Goal: Task Accomplishment & Management: Use online tool/utility

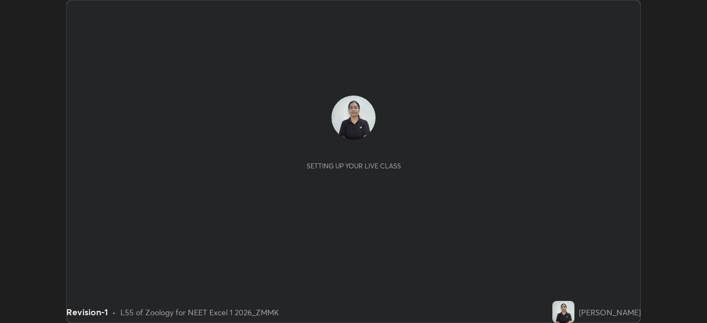
scroll to position [323, 706]
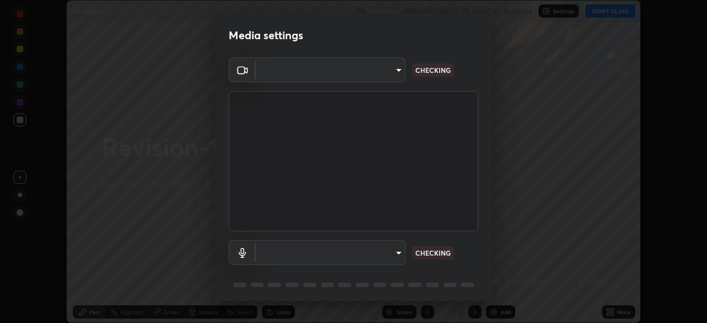
type input "2226f6d28742a26b6e0b51399fa030018956b8f43105e33b3be5017931f45398"
type input "c77d7b26a753927f4c72364ce17fa529e4c5caf3e90b4ec9b53e6b95cf933a59"
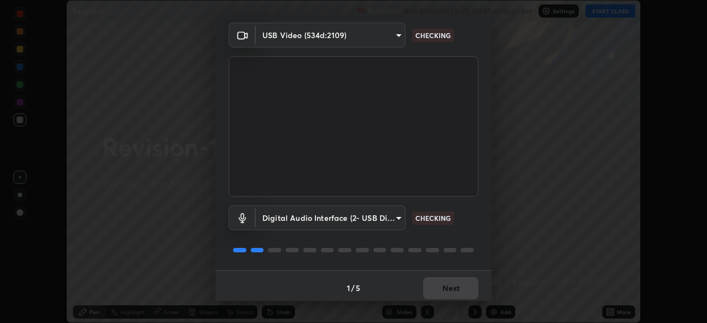
scroll to position [39, 0]
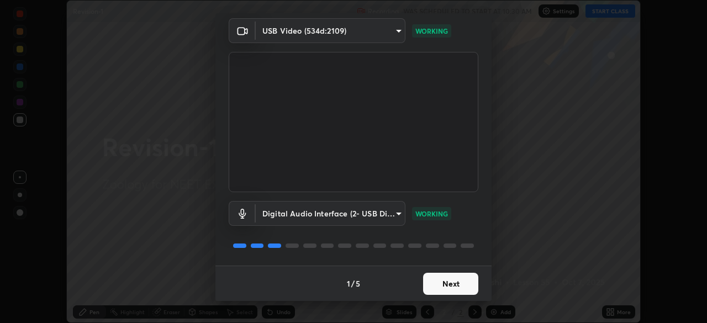
click at [459, 283] on button "Next" at bounding box center [450, 284] width 55 height 22
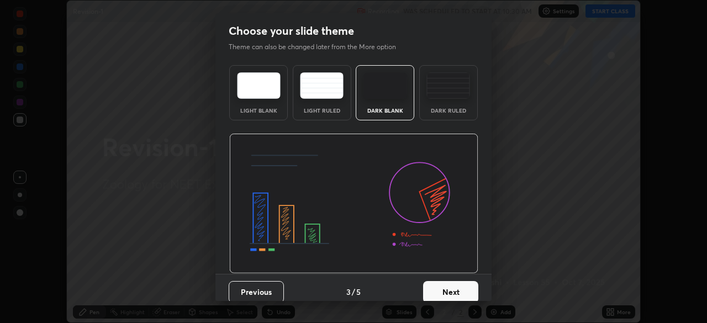
click at [459, 283] on button "Next" at bounding box center [450, 292] width 55 height 22
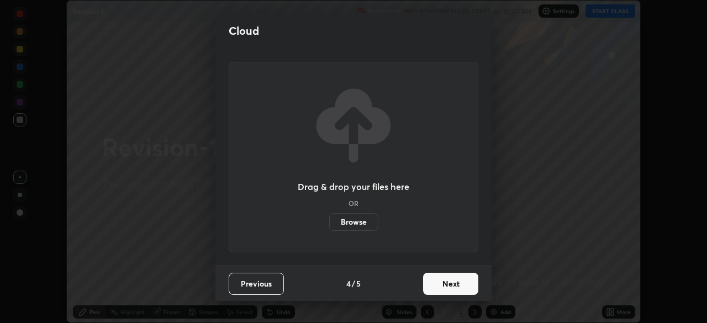
click at [459, 283] on button "Next" at bounding box center [450, 284] width 55 height 22
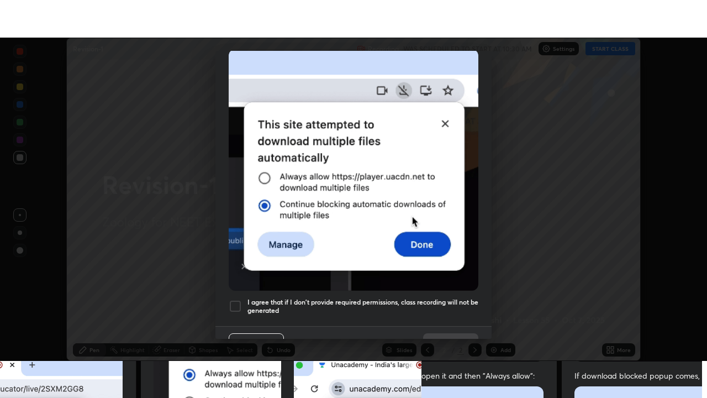
scroll to position [265, 0]
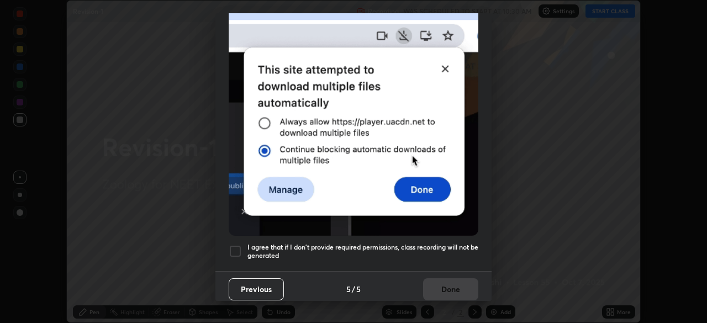
click at [236, 245] on div at bounding box center [235, 251] width 13 height 13
click at [450, 286] on button "Done" at bounding box center [450, 289] width 55 height 22
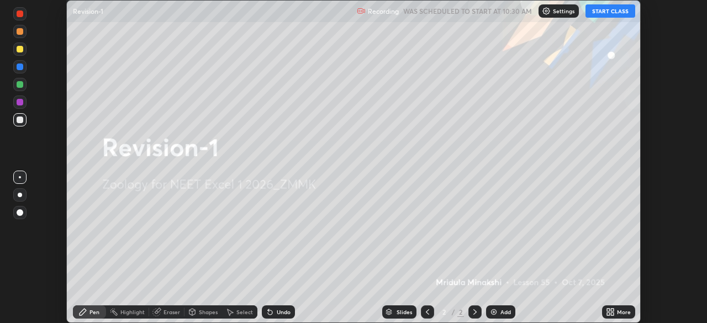
click at [617, 310] on div "More" at bounding box center [624, 312] width 14 height 6
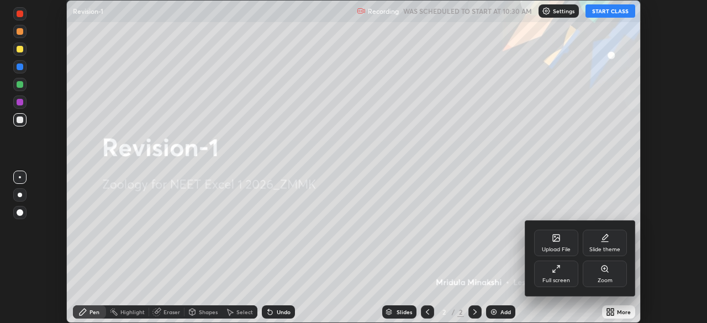
click at [567, 272] on div "Full screen" at bounding box center [556, 274] width 44 height 27
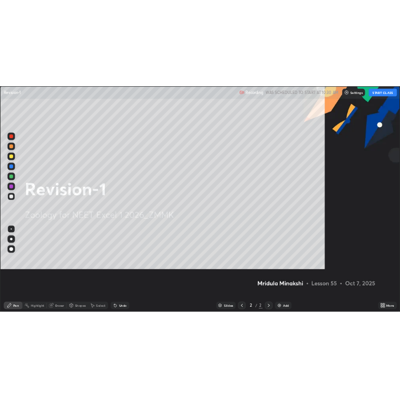
scroll to position [398, 707]
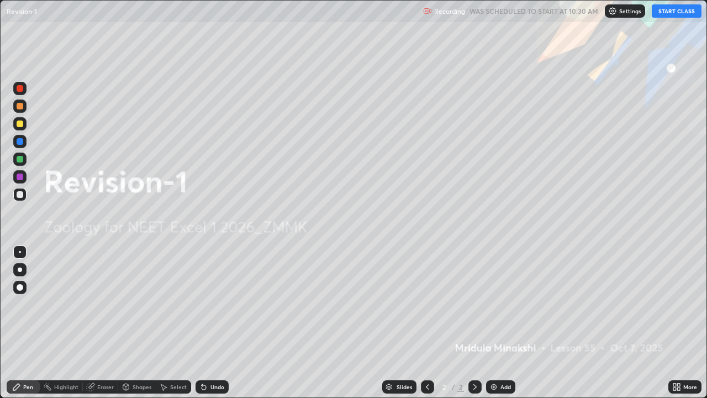
click at [674, 11] on button "START CLASS" at bounding box center [677, 10] width 50 height 13
click at [506, 322] on div "Add" at bounding box center [505, 387] width 10 height 6
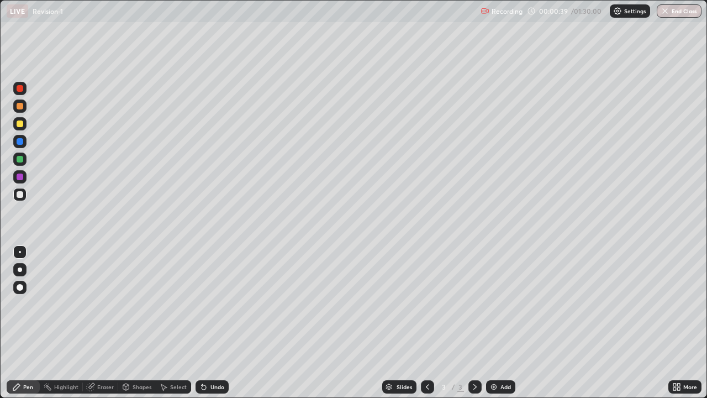
click at [24, 162] on div at bounding box center [19, 158] width 13 height 13
click at [26, 193] on div at bounding box center [19, 194] width 13 height 13
click at [24, 89] on div at bounding box center [19, 88] width 13 height 13
click at [20, 193] on div at bounding box center [20, 194] width 7 height 7
click at [24, 162] on div at bounding box center [19, 158] width 13 height 13
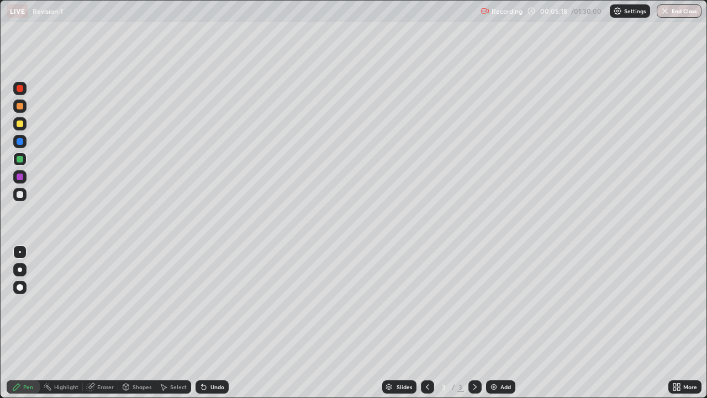
click at [26, 195] on div at bounding box center [19, 194] width 13 height 13
click at [507, 322] on div "Add" at bounding box center [505, 387] width 10 height 6
click at [97, 322] on div "Eraser" at bounding box center [105, 387] width 17 height 6
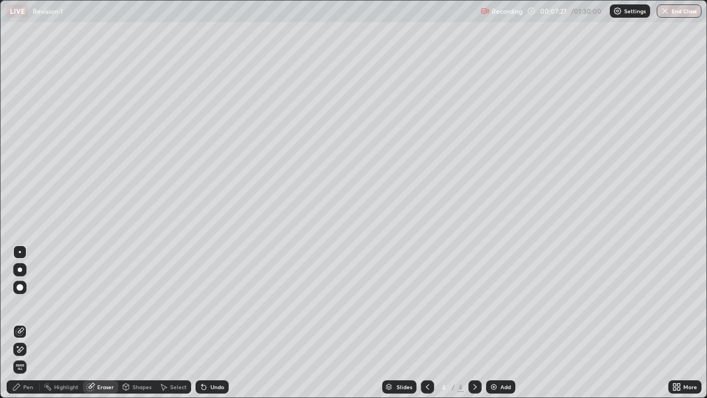
click at [22, 322] on div "Pen" at bounding box center [23, 386] width 33 height 13
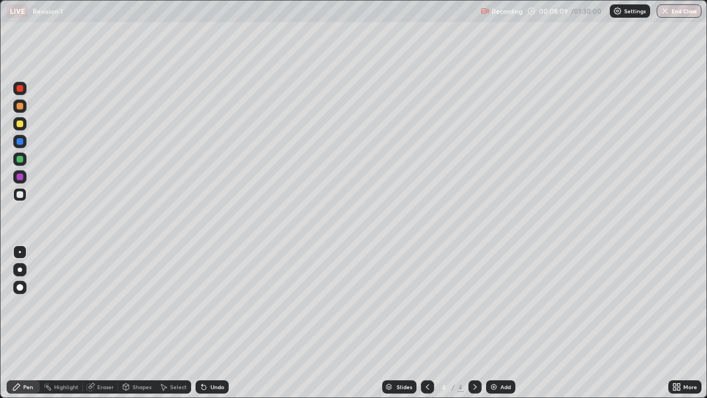
click at [20, 159] on div at bounding box center [20, 159] width 7 height 7
click at [426, 322] on icon at bounding box center [427, 386] width 9 height 9
click at [21, 125] on div at bounding box center [20, 123] width 7 height 7
click at [22, 179] on div at bounding box center [19, 176] width 13 height 13
click at [473, 322] on icon at bounding box center [474, 386] width 9 height 9
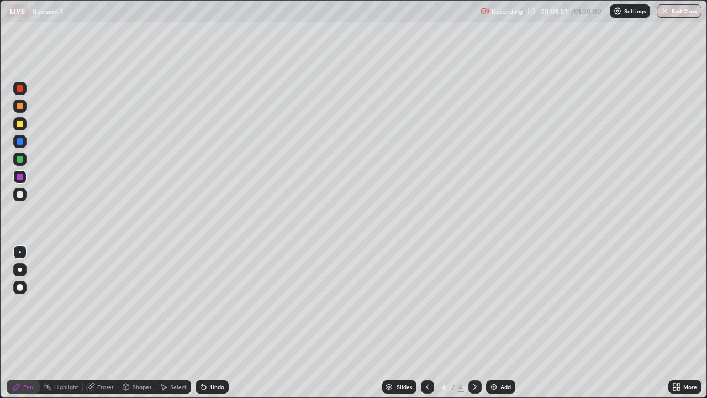
click at [24, 196] on div at bounding box center [19, 194] width 13 height 13
click at [24, 158] on div at bounding box center [19, 158] width 13 height 13
click at [24, 89] on div at bounding box center [19, 88] width 13 height 13
click at [24, 195] on div at bounding box center [19, 194] width 13 height 13
click at [24, 160] on div at bounding box center [19, 158] width 13 height 13
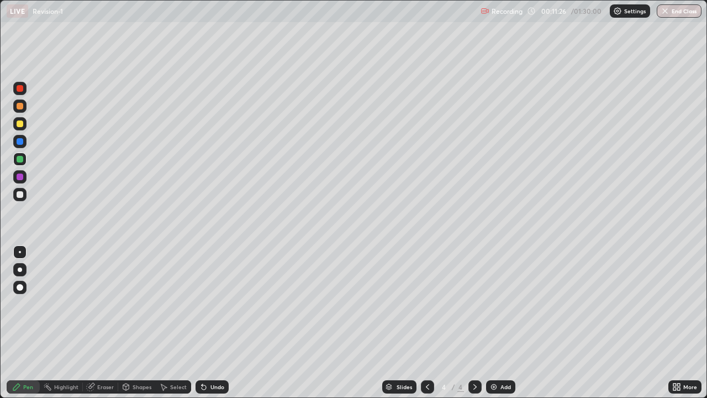
click at [24, 88] on div at bounding box center [19, 88] width 13 height 13
click at [426, 322] on icon at bounding box center [427, 386] width 9 height 9
click at [480, 322] on div at bounding box center [474, 386] width 13 height 22
click at [473, 322] on icon at bounding box center [474, 386] width 9 height 9
click at [506, 322] on div "Add" at bounding box center [500, 386] width 29 height 13
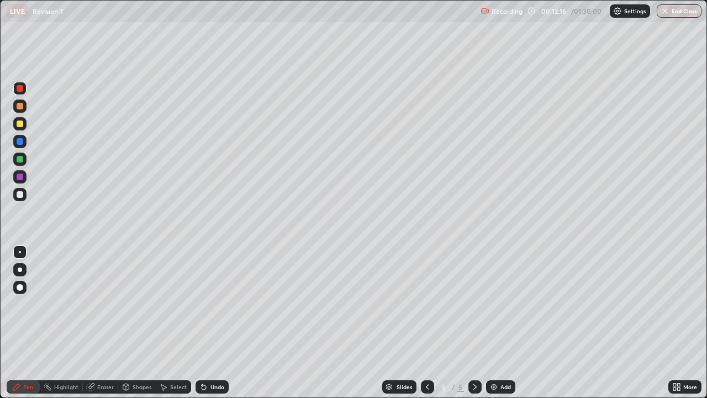
click at [23, 160] on div at bounding box center [20, 159] width 7 height 7
click at [25, 161] on div at bounding box center [19, 158] width 13 height 13
click at [22, 125] on div at bounding box center [20, 123] width 7 height 7
click at [22, 89] on div at bounding box center [20, 88] width 7 height 7
click at [24, 160] on div at bounding box center [19, 158] width 13 height 13
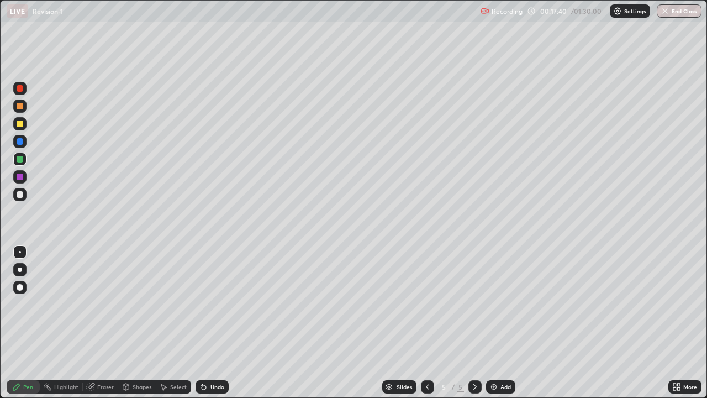
click at [20, 89] on div at bounding box center [20, 88] width 7 height 7
click at [24, 161] on div at bounding box center [19, 158] width 13 height 13
click at [25, 194] on div at bounding box center [19, 194] width 13 height 13
click at [504, 322] on div "Add" at bounding box center [500, 386] width 29 height 13
click at [22, 197] on div at bounding box center [20, 194] width 7 height 7
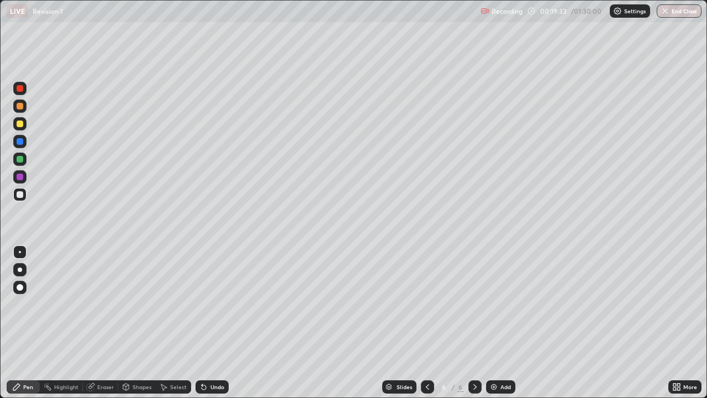
click at [426, 322] on icon at bounding box center [427, 386] width 9 height 9
click at [425, 322] on icon at bounding box center [427, 386] width 9 height 9
click at [426, 322] on icon at bounding box center [427, 386] width 9 height 9
click at [20, 159] on div at bounding box center [20, 159] width 7 height 7
click at [473, 322] on icon at bounding box center [474, 386] width 9 height 9
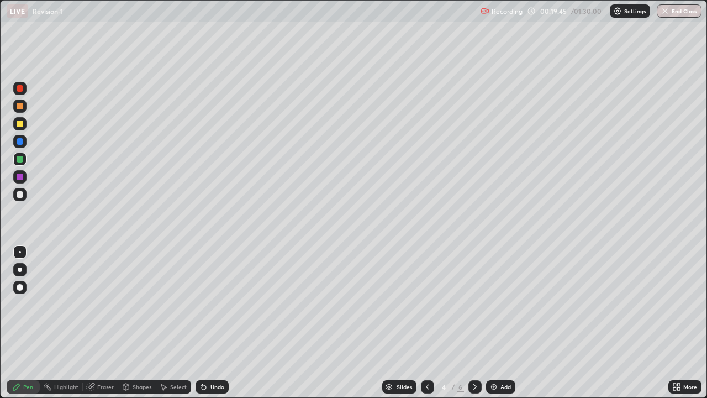
click at [474, 322] on icon at bounding box center [474, 387] width 3 height 6
click at [471, 322] on icon at bounding box center [474, 386] width 9 height 9
click at [20, 194] on div at bounding box center [20, 194] width 7 height 7
click at [26, 92] on div at bounding box center [19, 88] width 13 height 13
click at [23, 195] on div at bounding box center [20, 194] width 7 height 7
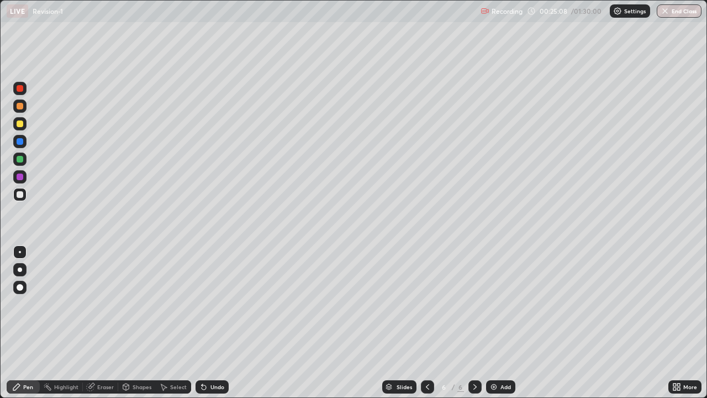
click at [23, 161] on div at bounding box center [20, 159] width 7 height 7
click at [25, 195] on div at bounding box center [19, 194] width 13 height 13
click at [110, 322] on div "Eraser" at bounding box center [105, 387] width 17 height 6
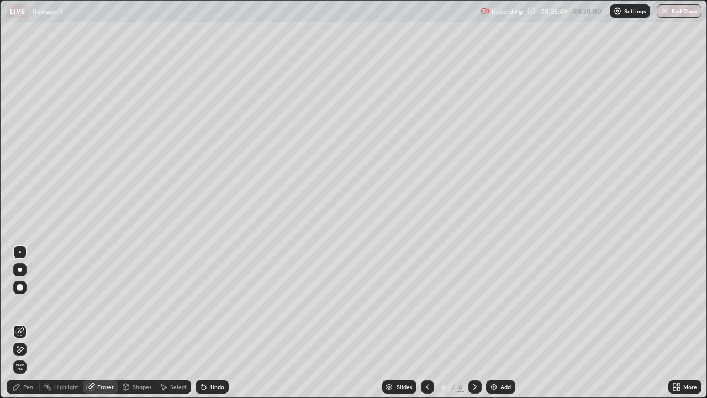
click at [34, 322] on div "Pen" at bounding box center [23, 386] width 33 height 13
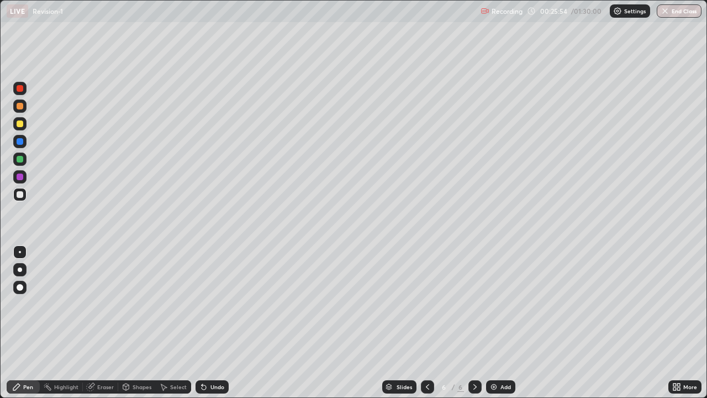
click at [21, 158] on div at bounding box center [20, 159] width 7 height 7
click at [22, 195] on div at bounding box center [20, 194] width 7 height 7
click at [25, 160] on div at bounding box center [19, 158] width 13 height 13
click at [508, 322] on div "Add" at bounding box center [505, 387] width 10 height 6
click at [644, 322] on div "Slides 7 / 7 Add" at bounding box center [449, 386] width 440 height 22
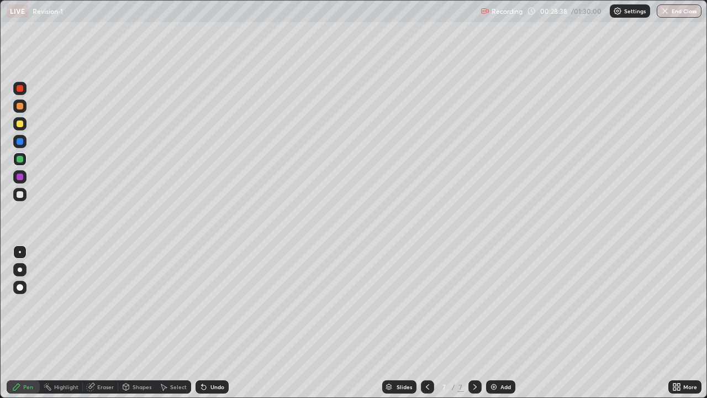
click at [639, 322] on div "Slides 7 / 7 Add" at bounding box center [449, 386] width 440 height 22
click at [638, 322] on div "Slides 7 / 7 Add" at bounding box center [449, 386] width 440 height 22
click at [639, 322] on div "Slides 7 / 7 Add" at bounding box center [449, 386] width 440 height 22
click at [642, 322] on div "Slides 7 / 7 Add" at bounding box center [449, 386] width 440 height 22
click at [702, 322] on div "Pen Highlight Eraser Shapes Select Undo Slides 7 / 7 Add More" at bounding box center [353, 386] width 707 height 22
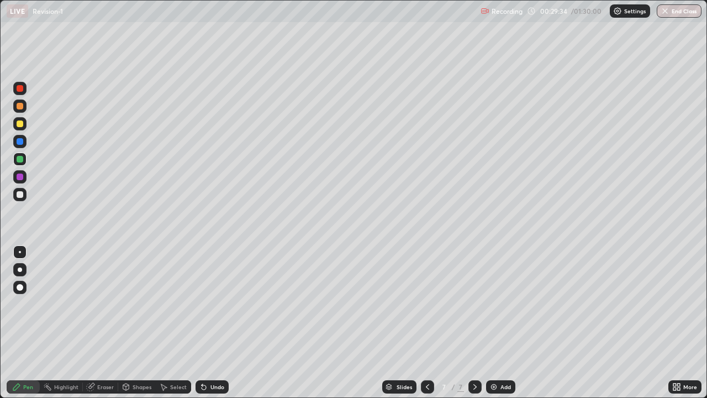
click at [24, 197] on div at bounding box center [19, 194] width 13 height 13
click at [25, 177] on div at bounding box center [19, 176] width 13 height 13
click at [22, 195] on div at bounding box center [20, 194] width 7 height 7
click at [24, 158] on div at bounding box center [19, 158] width 13 height 13
click at [21, 196] on div at bounding box center [20, 194] width 7 height 7
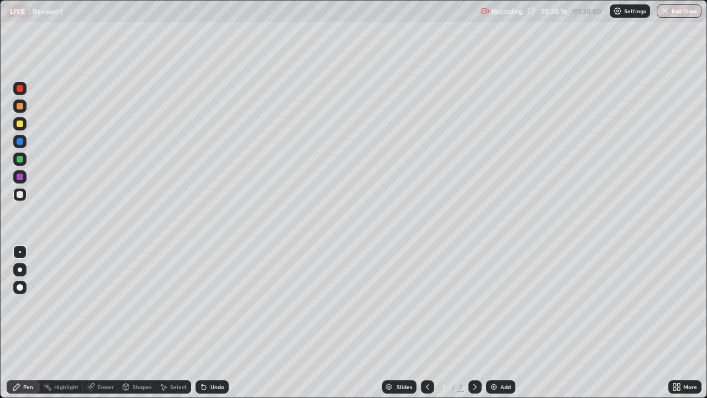
click at [22, 177] on div at bounding box center [20, 176] width 7 height 7
click at [105, 322] on div "Eraser" at bounding box center [105, 387] width 17 height 6
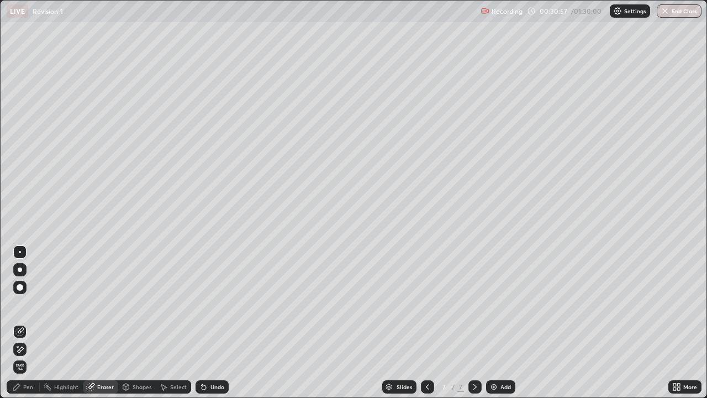
click at [31, 322] on div "Pen" at bounding box center [23, 386] width 33 height 13
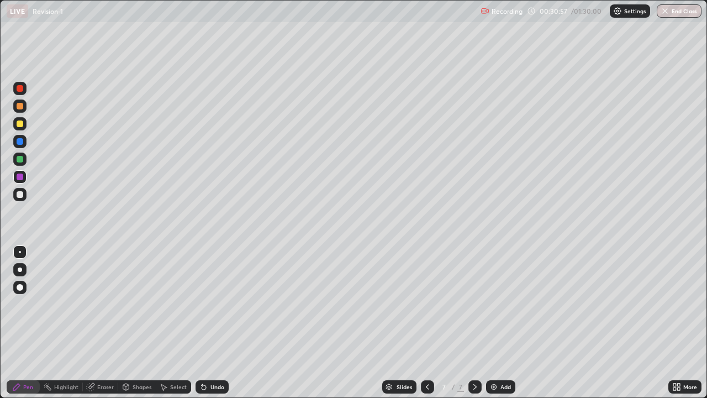
click at [24, 193] on div at bounding box center [19, 194] width 13 height 13
click at [21, 141] on div at bounding box center [20, 141] width 7 height 7
click at [104, 322] on div "Eraser" at bounding box center [105, 387] width 17 height 6
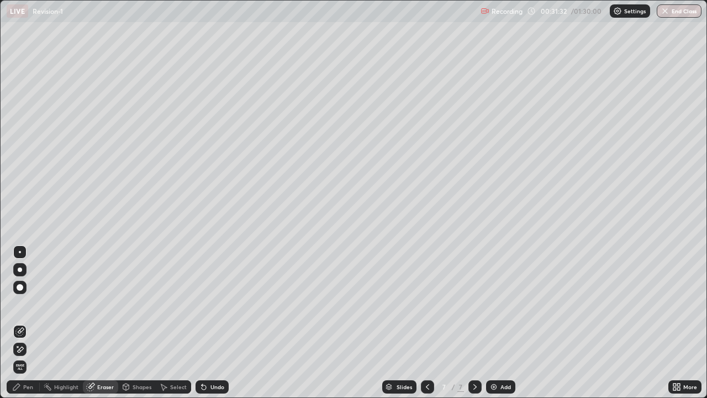
click at [26, 322] on div "Pen" at bounding box center [28, 387] width 10 height 6
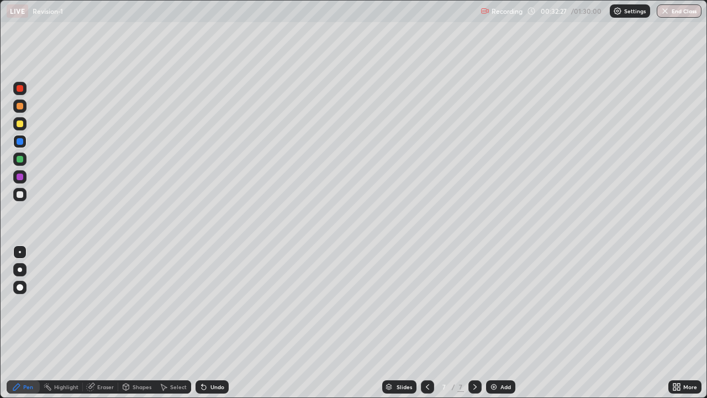
click at [25, 194] on div at bounding box center [19, 194] width 13 height 13
click at [25, 92] on div at bounding box center [19, 88] width 13 height 13
click at [496, 322] on img at bounding box center [493, 386] width 9 height 9
click at [20, 159] on div at bounding box center [20, 159] width 7 height 7
click at [22, 89] on div at bounding box center [20, 88] width 7 height 7
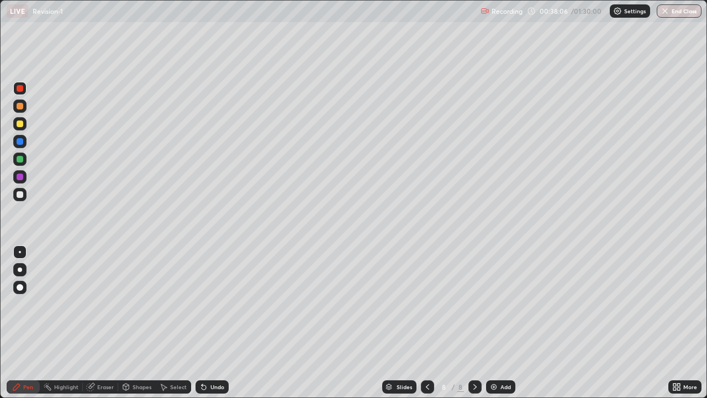
click at [20, 194] on div at bounding box center [20, 194] width 7 height 7
click at [24, 193] on div at bounding box center [19, 194] width 13 height 13
click at [25, 163] on div at bounding box center [19, 158] width 13 height 13
click at [25, 93] on div at bounding box center [19, 88] width 13 height 13
click at [25, 195] on div at bounding box center [19, 194] width 13 height 13
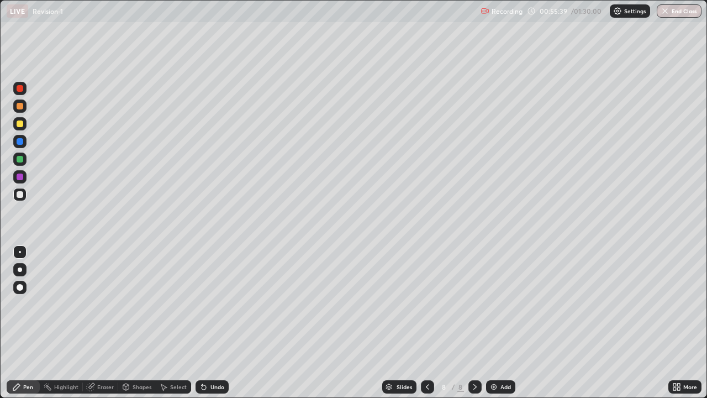
click at [501, 322] on div "Add" at bounding box center [505, 387] width 10 height 6
click at [24, 160] on div at bounding box center [19, 158] width 13 height 13
click at [20, 89] on div at bounding box center [20, 88] width 7 height 7
click at [424, 322] on icon at bounding box center [427, 386] width 9 height 9
click at [474, 322] on icon at bounding box center [474, 387] width 3 height 6
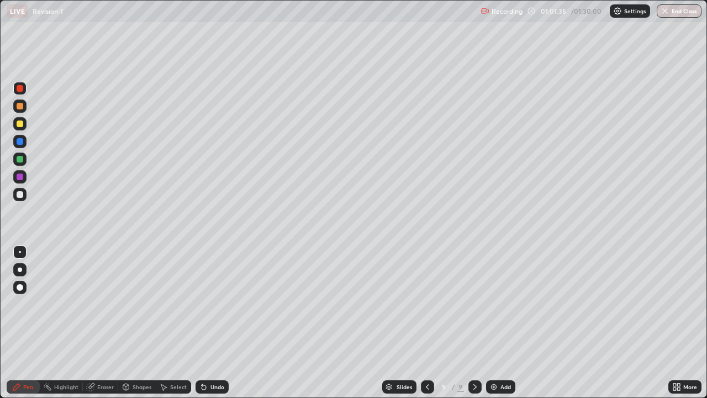
click at [22, 193] on div at bounding box center [20, 194] width 7 height 7
click at [109, 322] on div "Eraser" at bounding box center [105, 387] width 17 height 6
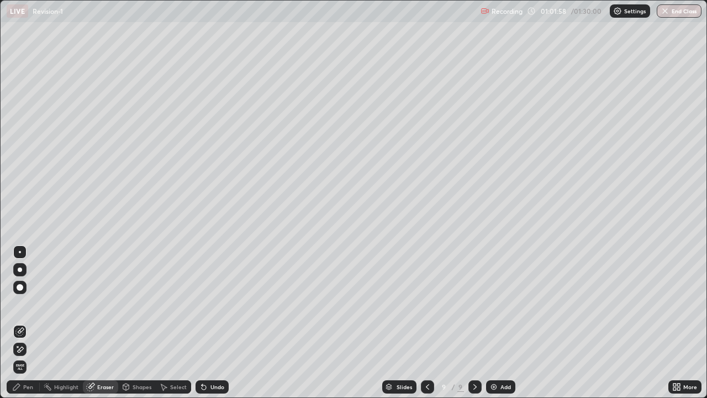
click at [31, 322] on div "Pen" at bounding box center [23, 386] width 33 height 13
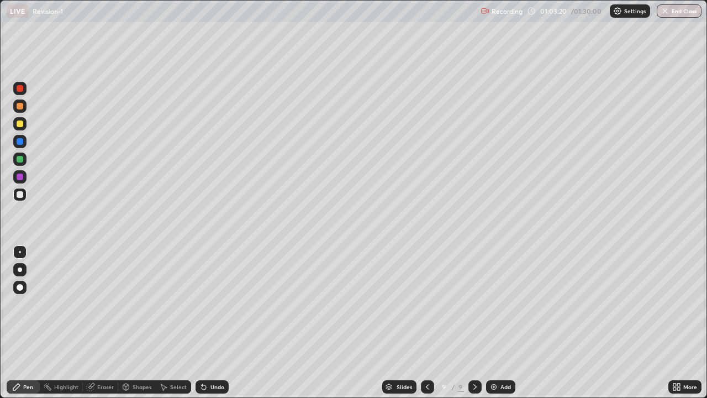
click at [25, 159] on div at bounding box center [19, 158] width 13 height 13
click at [24, 197] on div at bounding box center [19, 194] width 13 height 13
click at [23, 158] on div at bounding box center [20, 159] width 7 height 7
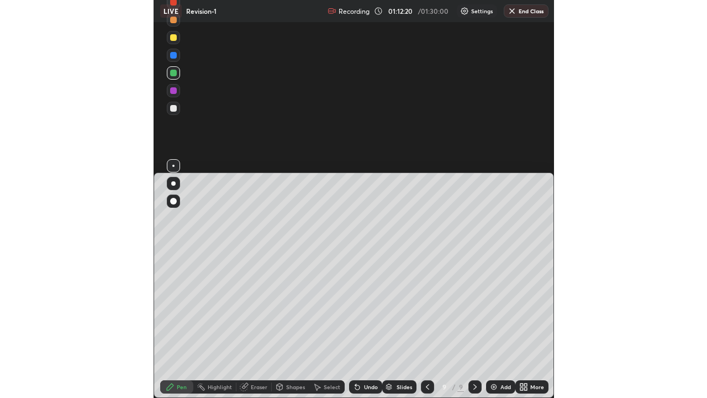
scroll to position [54822, 54820]
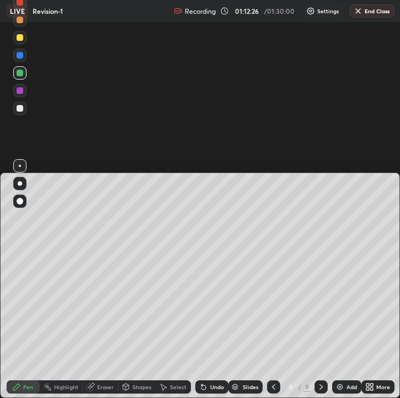
click at [380, 136] on div "Setting up your live class" at bounding box center [200, 199] width 400 height 398
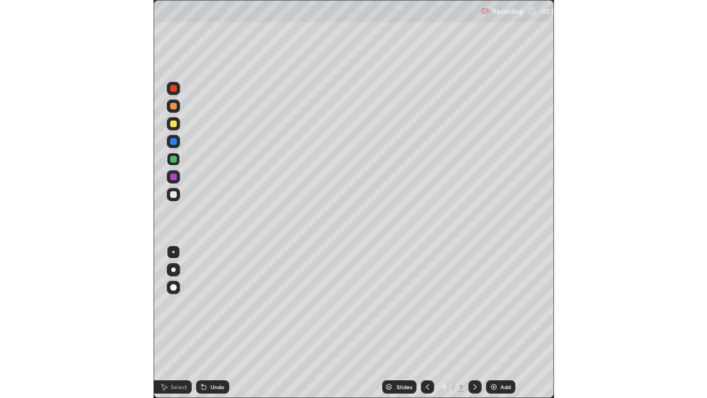
scroll to position [398, 707]
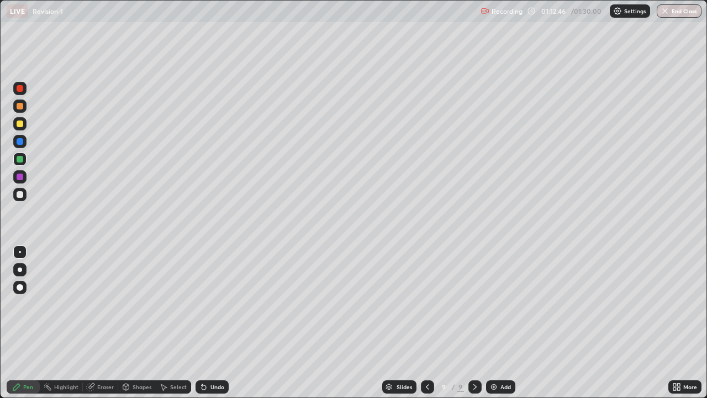
click at [513, 322] on div "Add" at bounding box center [500, 386] width 29 height 13
click at [22, 161] on div at bounding box center [20, 159] width 7 height 7
click at [19, 91] on div at bounding box center [20, 88] width 7 height 7
click at [22, 159] on div at bounding box center [20, 159] width 7 height 7
click at [22, 161] on div at bounding box center [20, 159] width 7 height 7
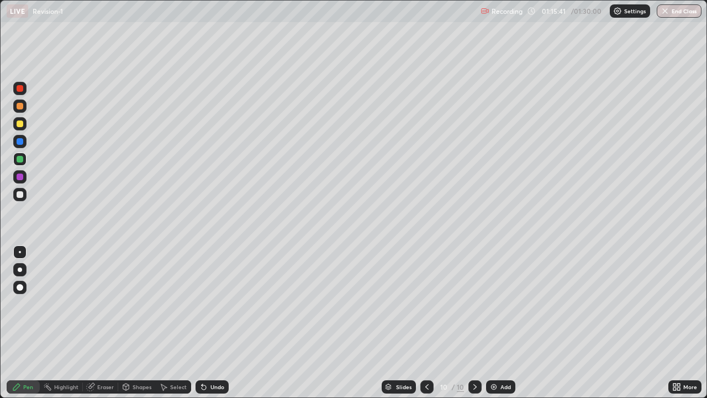
click at [24, 92] on div at bounding box center [19, 88] width 13 height 13
click at [506, 322] on div "Add" at bounding box center [505, 387] width 10 height 6
click at [24, 161] on div at bounding box center [19, 158] width 13 height 13
click at [421, 322] on div at bounding box center [427, 386] width 13 height 13
click at [475, 322] on icon at bounding box center [474, 386] width 9 height 9
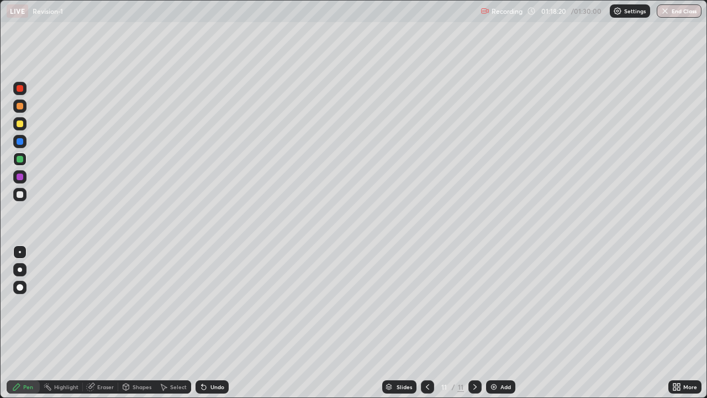
click at [425, 322] on icon at bounding box center [427, 386] width 9 height 9
click at [473, 322] on icon at bounding box center [474, 386] width 9 height 9
click at [21, 194] on div at bounding box center [20, 194] width 7 height 7
click at [24, 159] on div at bounding box center [19, 158] width 13 height 13
click at [25, 126] on div at bounding box center [19, 123] width 13 height 13
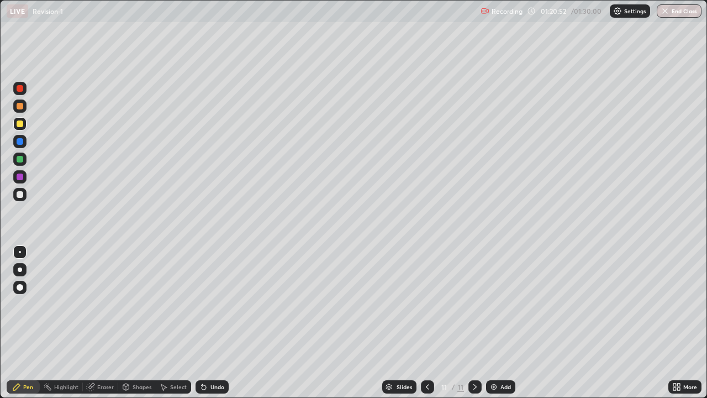
click at [20, 88] on div at bounding box center [20, 88] width 7 height 7
click at [499, 322] on div "Add" at bounding box center [500, 386] width 29 height 13
click at [24, 196] on div at bounding box center [19, 194] width 13 height 13
click at [684, 13] on button "End Class" at bounding box center [680, 10] width 44 height 13
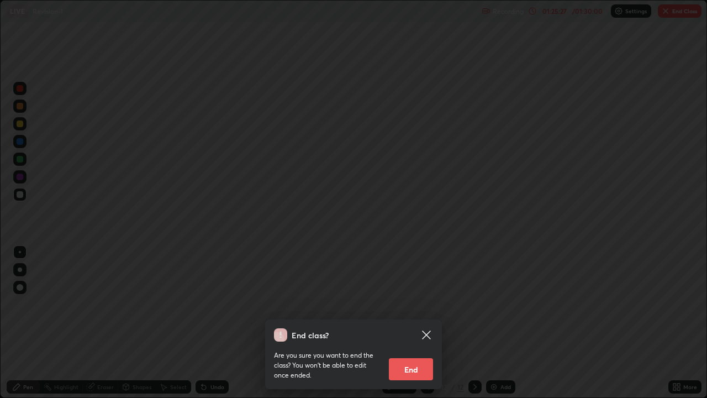
click at [418, 322] on button "End" at bounding box center [411, 369] width 44 height 22
